Goal: Information Seeking & Learning: Learn about a topic

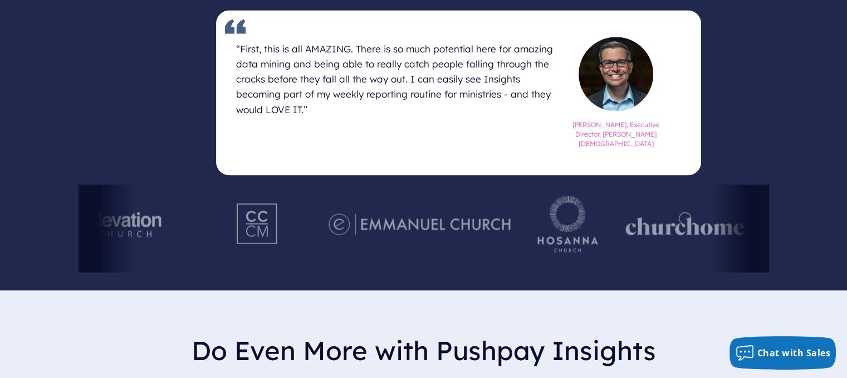
scroll to position [1964, 0]
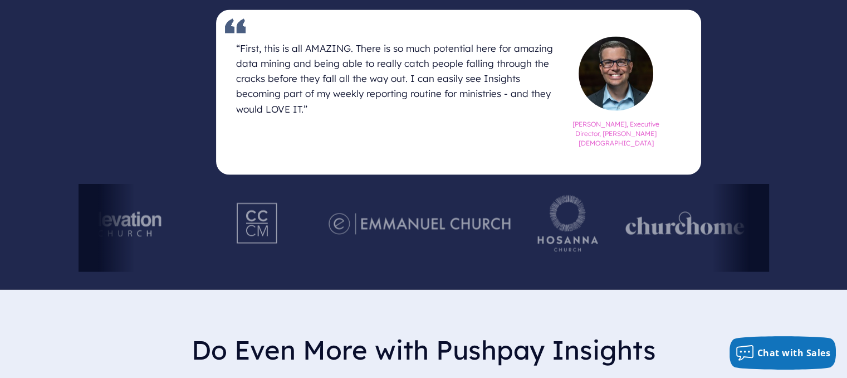
click at [192, 219] on div at bounding box center [110, 227] width 180 height 88
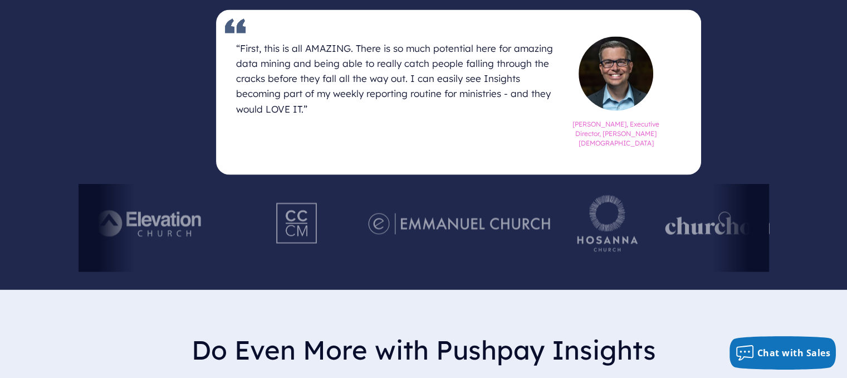
click at [523, 278] on div "[DEMOGRAPHIC_DATA] Love Pushpay “First, this is all AMAZING. There is so much p…" at bounding box center [423, 93] width 847 height 391
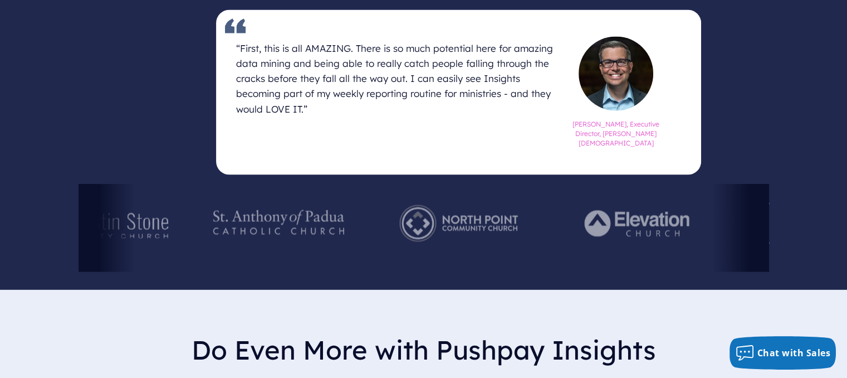
click at [548, 228] on div at bounding box center [458, 227] width 180 height 88
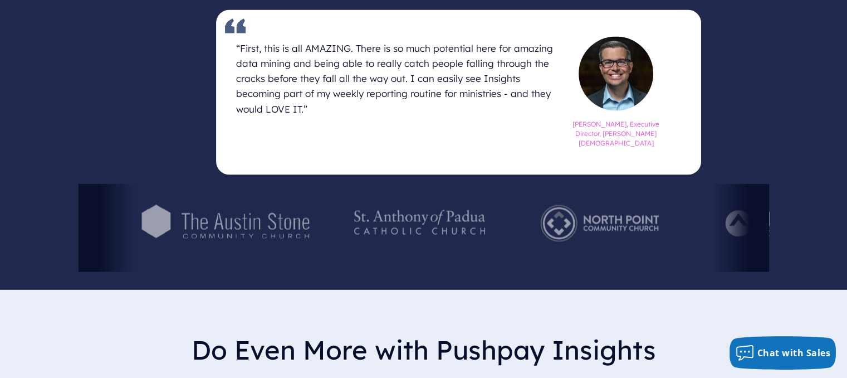
click at [612, 234] on div at bounding box center [470, 227] width 690 height 88
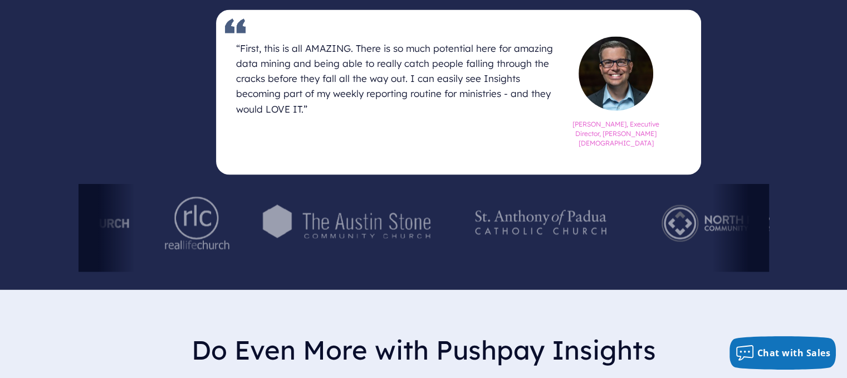
click at [718, 244] on div at bounding box center [424, 227] width 690 height 88
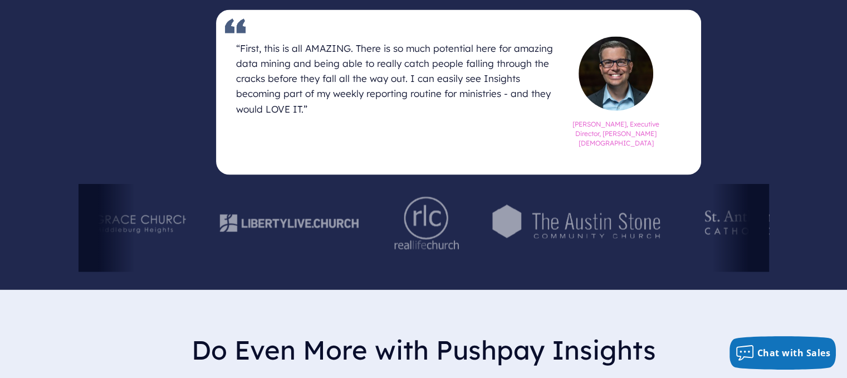
click at [520, 247] on div at bounding box center [578, 227] width 178 height 61
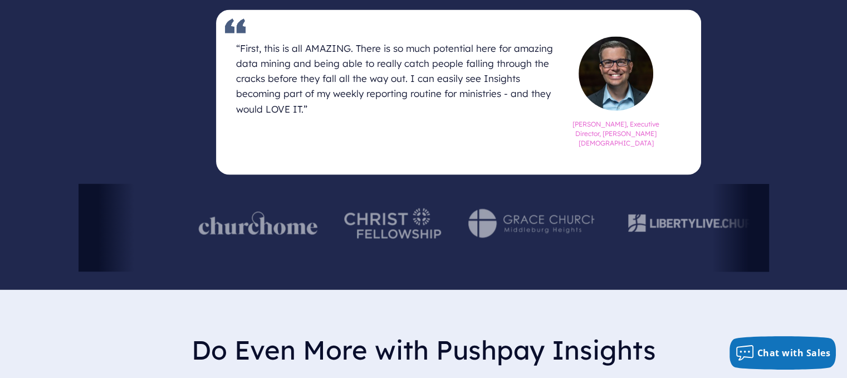
click at [648, 247] on div at bounding box center [697, 227] width 153 height 61
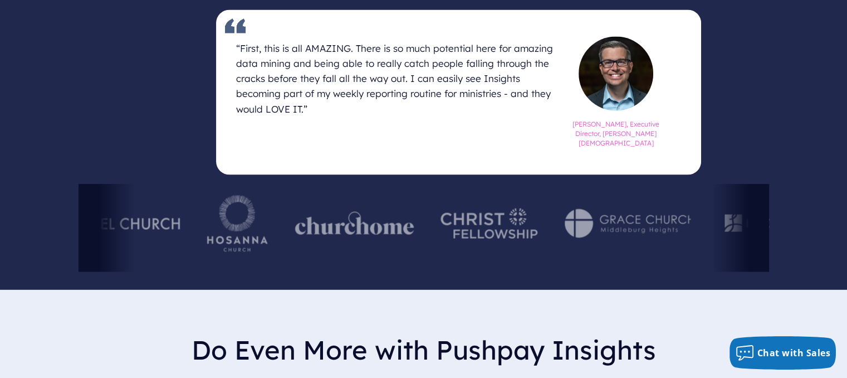
click at [551, 268] on div at bounding box center [489, 227] width 124 height 88
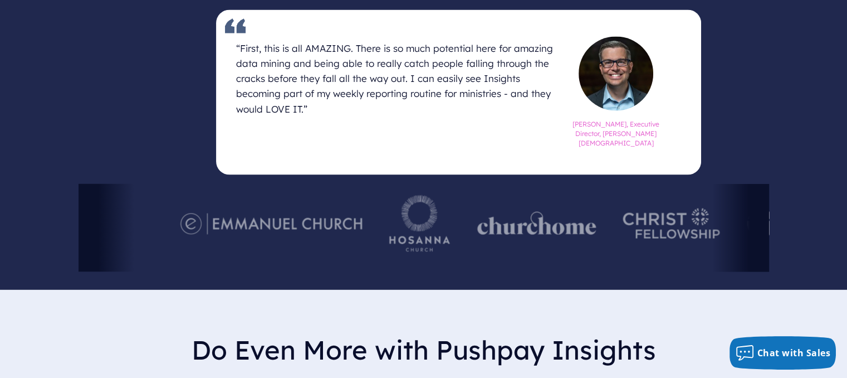
click at [697, 279] on div "[DEMOGRAPHIC_DATA] Love Pushpay “First, this is all AMAZING. There is so much p…" at bounding box center [423, 93] width 847 height 391
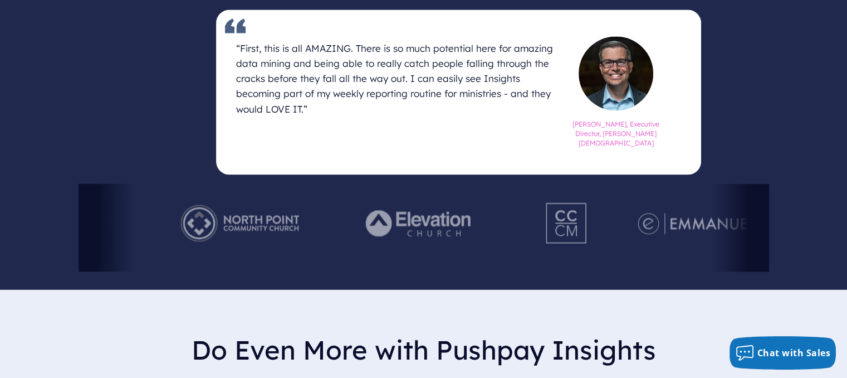
click at [820, 271] on div "[DEMOGRAPHIC_DATA] Love Pushpay “First, this is all AMAZING. There is so much p…" at bounding box center [423, 93] width 847 height 391
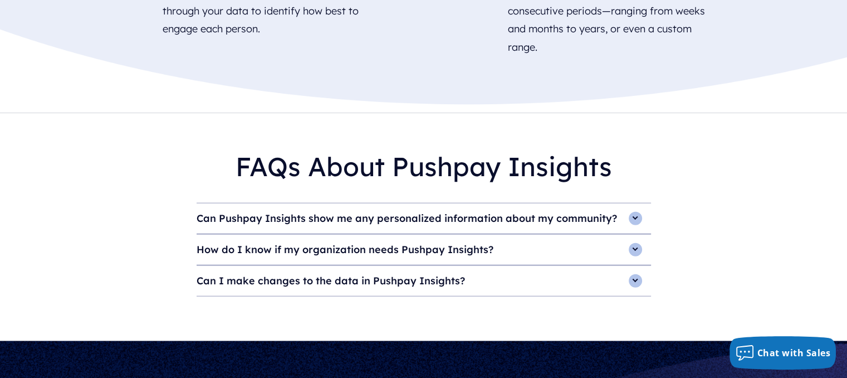
scroll to position [2597, 0]
click at [633, 219] on h4 "Can Pushpay Insights show me any personalized information about my community?" at bounding box center [424, 218] width 454 height 30
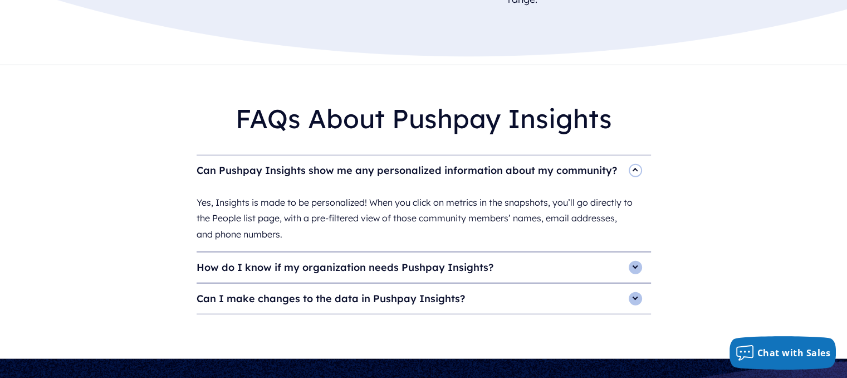
scroll to position [2645, 0]
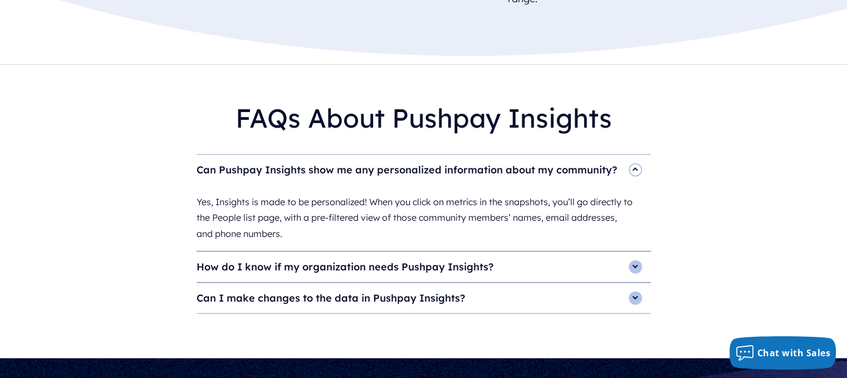
click at [627, 259] on h4 "How do I know if my organization needs Pushpay Insights?" at bounding box center [424, 267] width 454 height 30
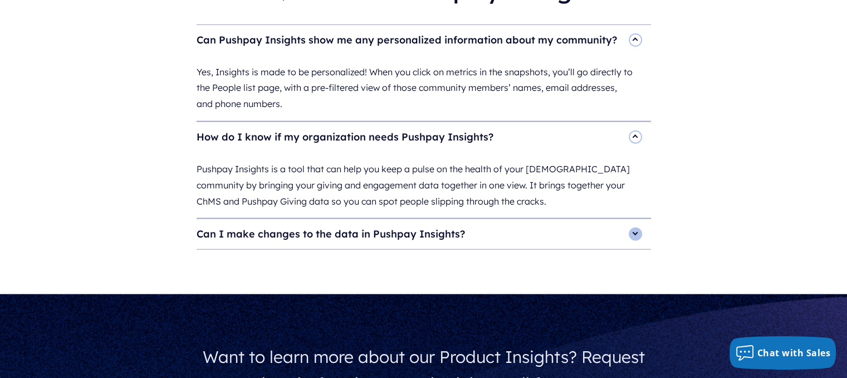
scroll to position [2776, 0]
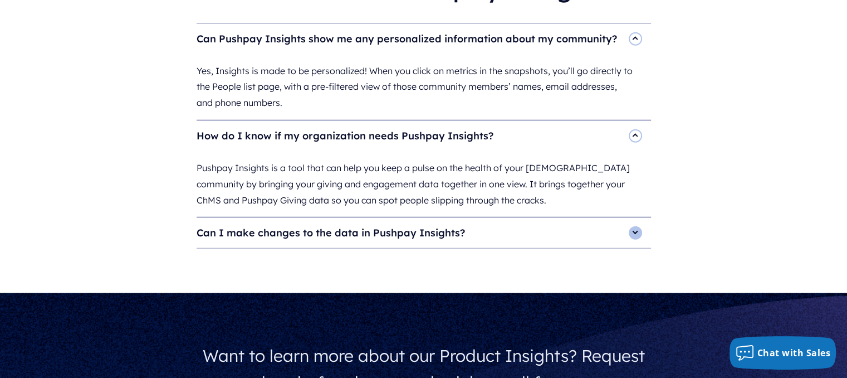
click at [632, 232] on h4 "Can I make changes to the data in Pushpay Insights?" at bounding box center [424, 233] width 454 height 30
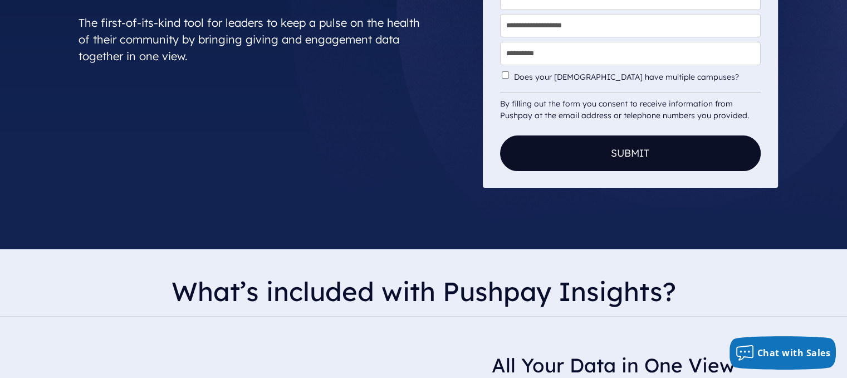
scroll to position [0, 0]
